Goal: Task Accomplishment & Management: Complete application form

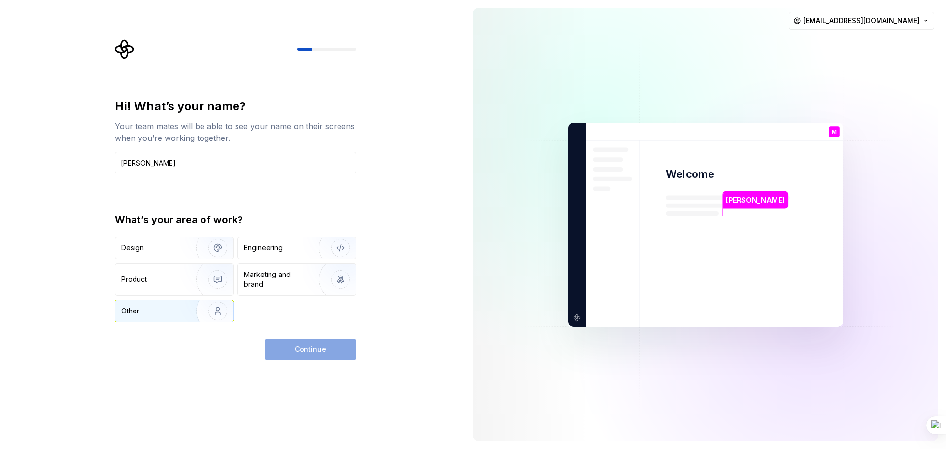
type input "[PERSON_NAME]"
click at [149, 310] on div "Other" at bounding box center [150, 311] width 58 height 10
click at [315, 351] on span "Continue" at bounding box center [311, 350] width 32 height 10
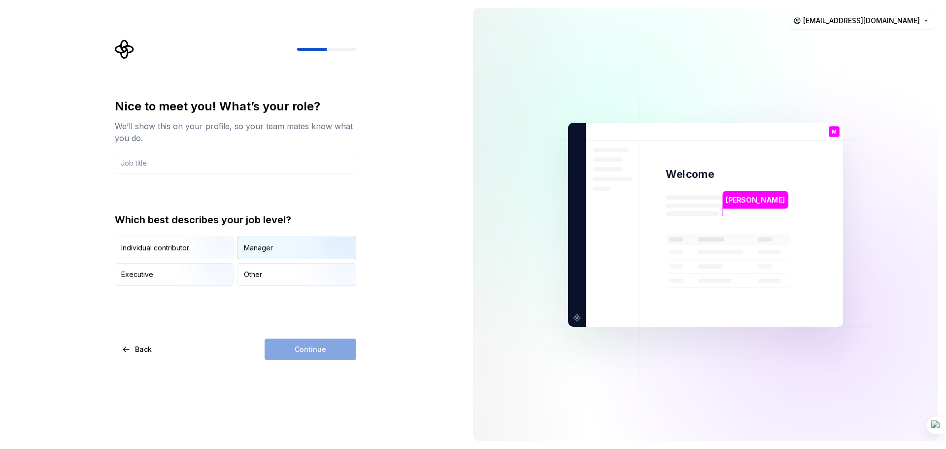
click at [295, 250] on div "Manager" at bounding box center [297, 248] width 118 height 22
click at [178, 163] on input "text" at bounding box center [235, 163] width 241 height 22
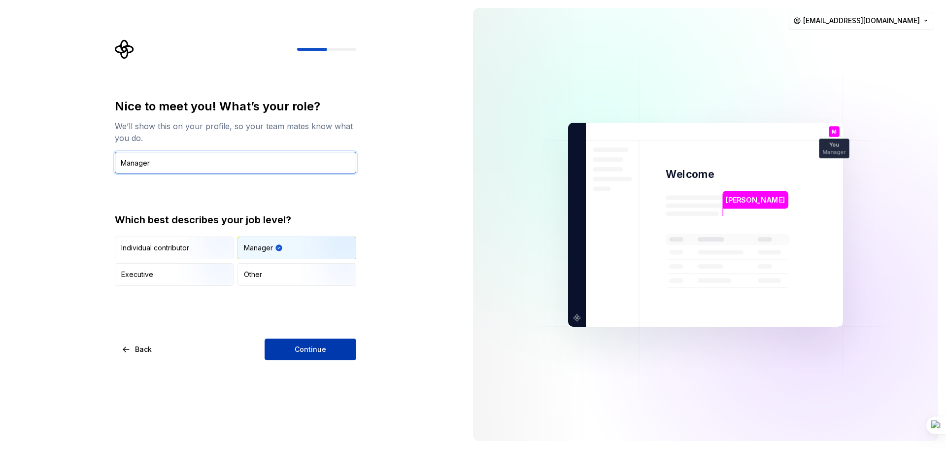
type input "Manager"
click at [310, 346] on span "Continue" at bounding box center [311, 350] width 32 height 10
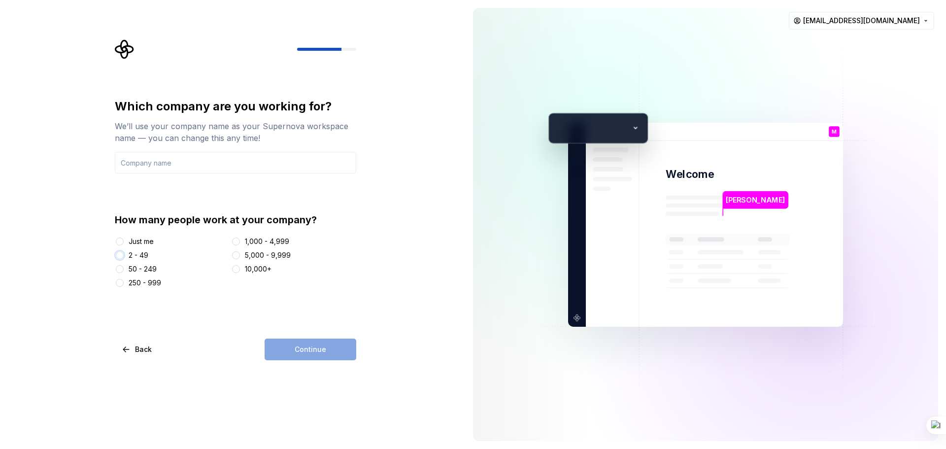
click at [121, 256] on button "2 - 49" at bounding box center [120, 255] width 8 height 8
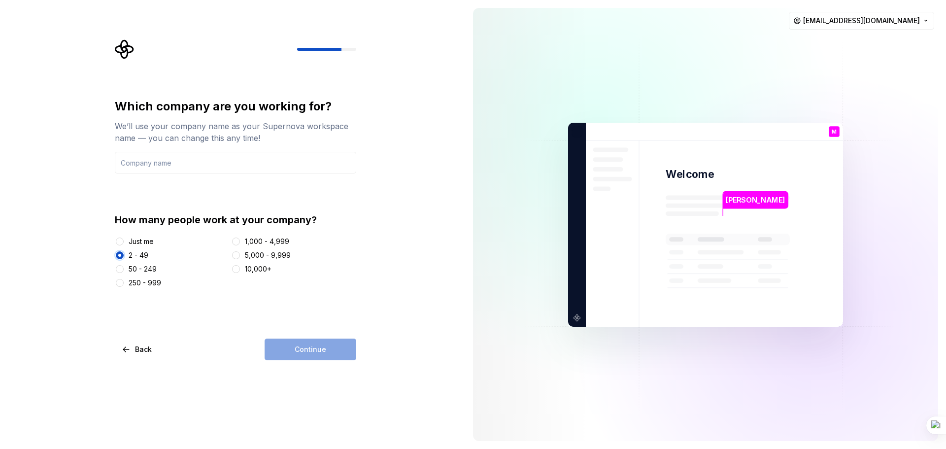
type button "2 - 49"
click at [199, 160] on input "text" at bounding box center [235, 163] width 241 height 22
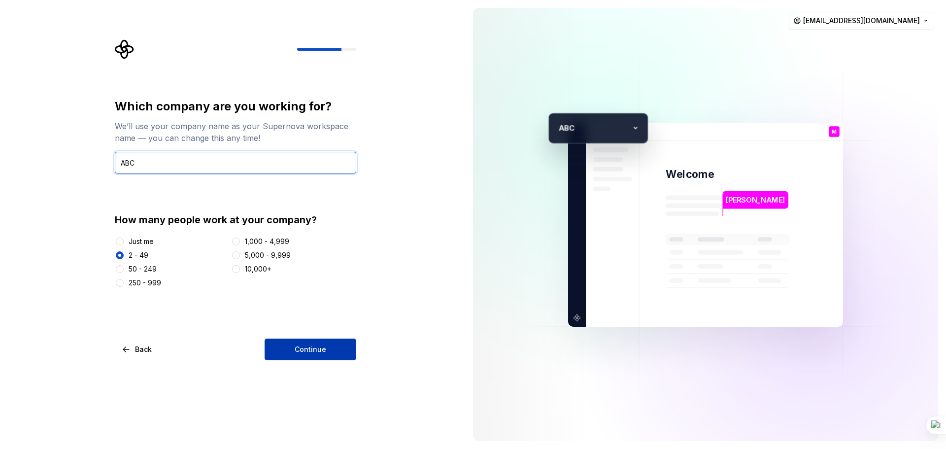
type input "ABC"
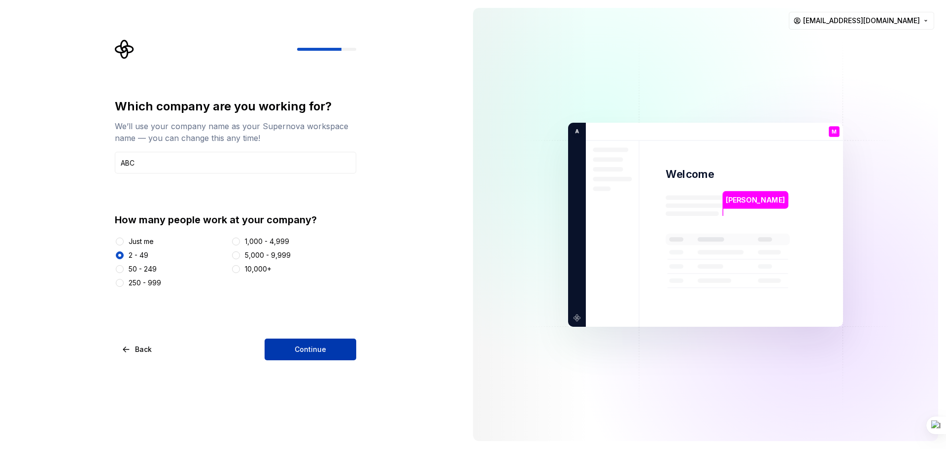
click at [311, 352] on span "Continue" at bounding box center [311, 350] width 32 height 10
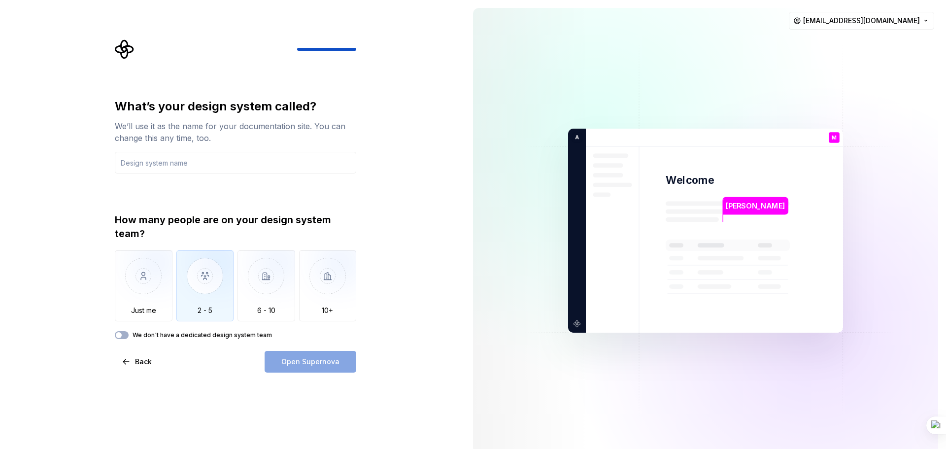
click at [216, 274] on img "button" at bounding box center [205, 283] width 58 height 66
click at [257, 276] on img "button" at bounding box center [267, 283] width 58 height 66
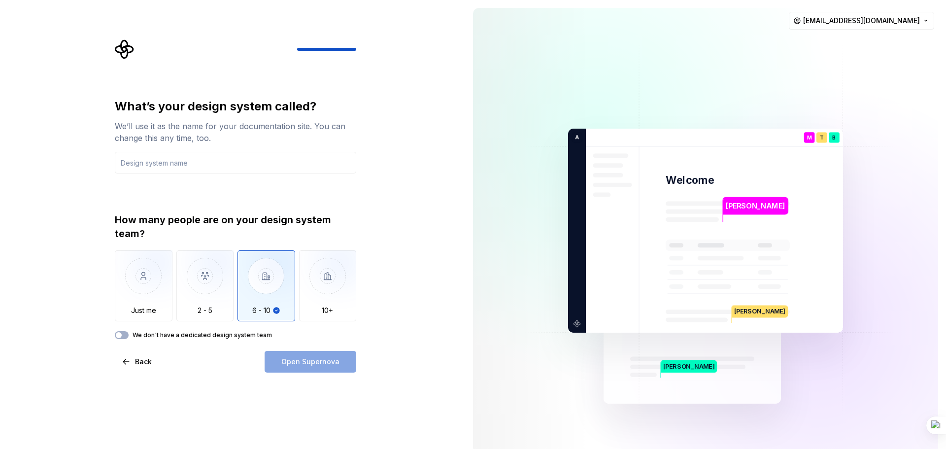
type button "6 - 10"
click at [194, 162] on input "text" at bounding box center [235, 163] width 241 height 22
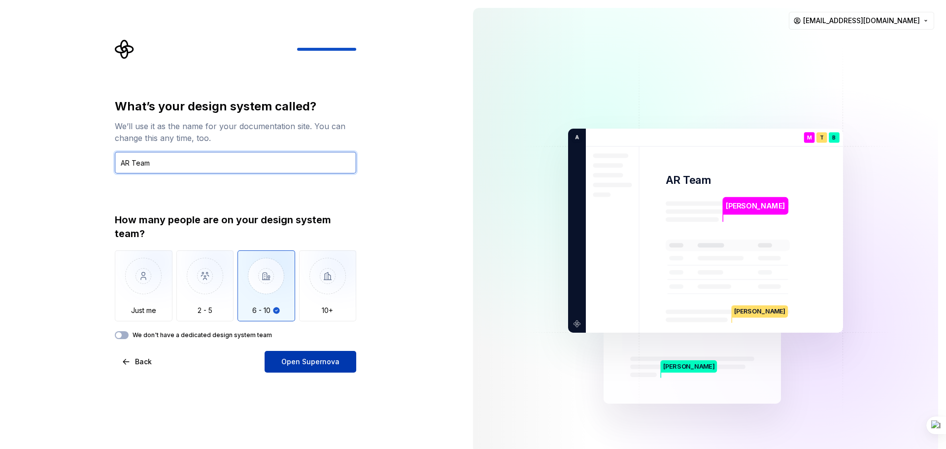
type input "AR Team"
click at [328, 362] on span "Open Supernova" at bounding box center [310, 362] width 58 height 10
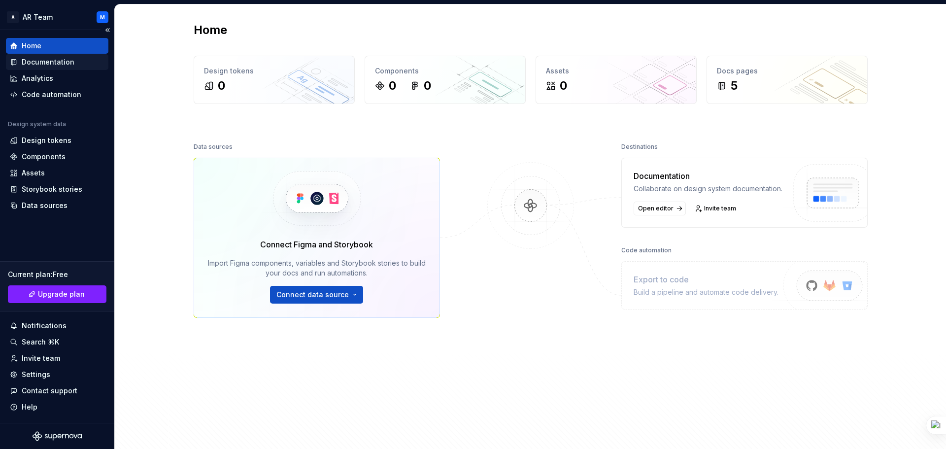
click at [48, 61] on div "Documentation" at bounding box center [48, 62] width 53 height 10
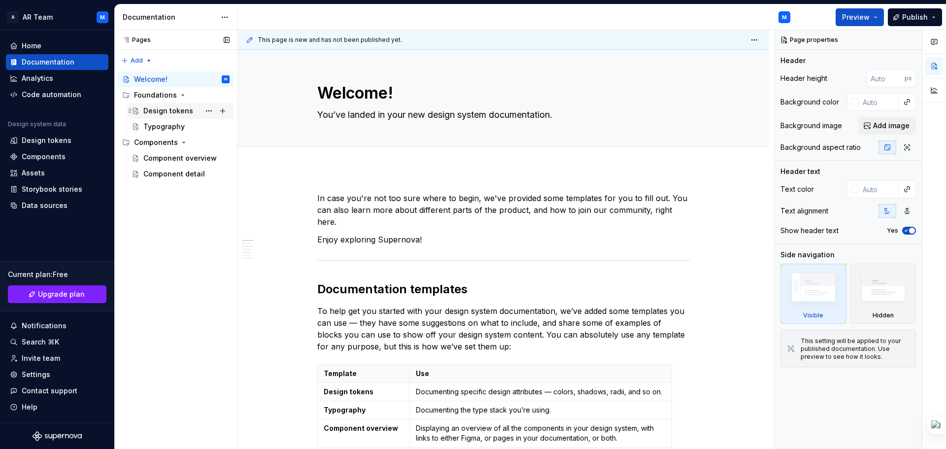
type textarea "*"
click at [57, 189] on div "Storybook stories" at bounding box center [52, 189] width 61 height 10
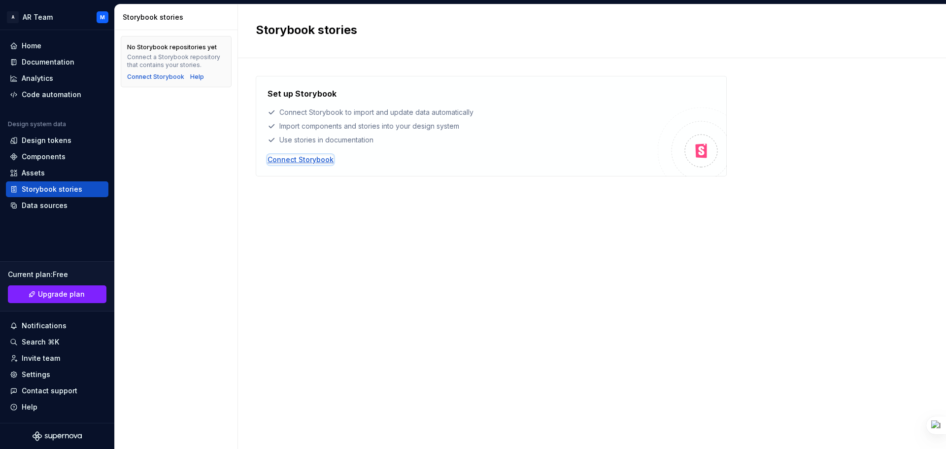
click at [293, 161] on div "Connect Storybook" at bounding box center [301, 160] width 66 height 10
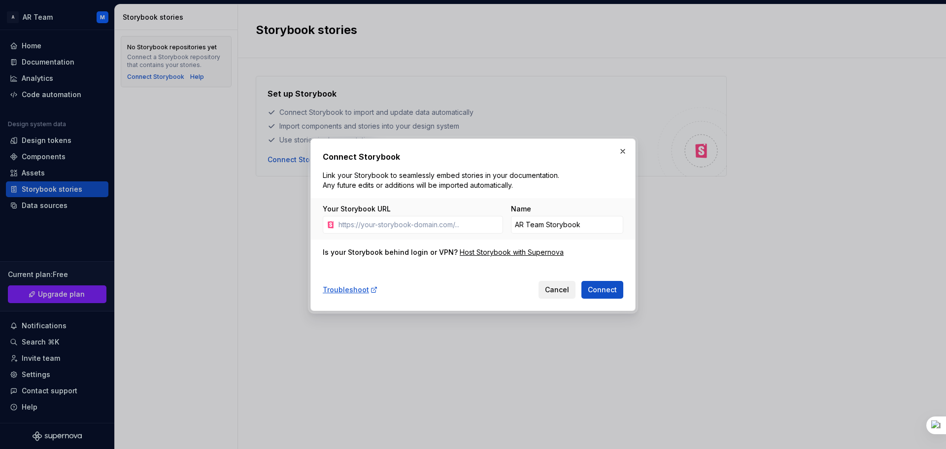
click at [559, 287] on span "Cancel" at bounding box center [557, 290] width 24 height 10
